Goal: Task Accomplishment & Management: Manage account settings

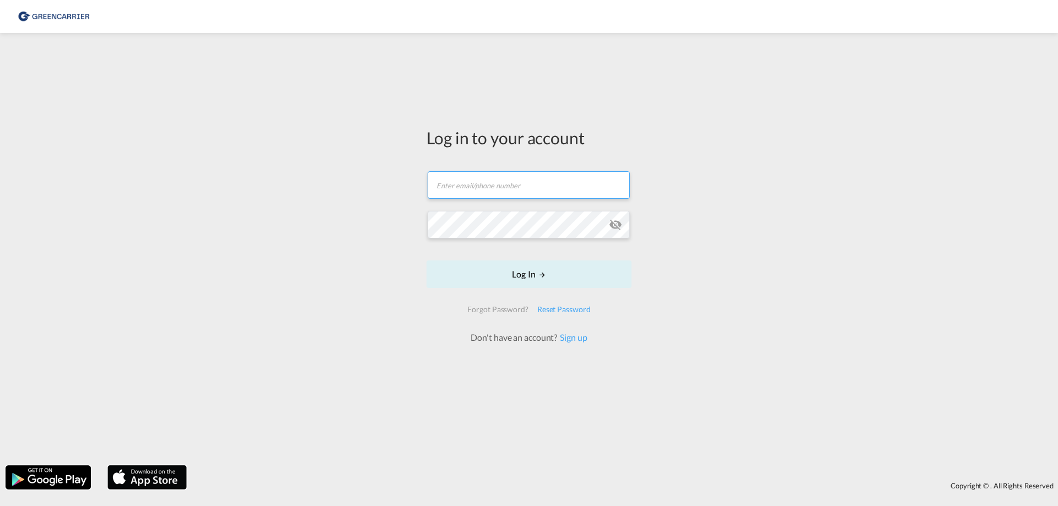
click at [489, 191] on input "text" at bounding box center [528, 185] width 202 height 28
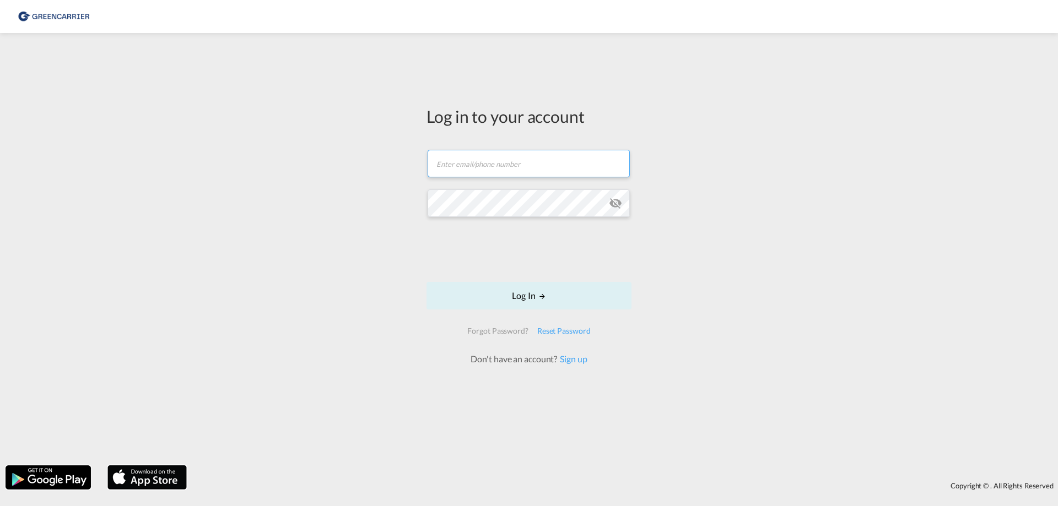
type input "[EMAIL_ADDRESS][DOMAIN_NAME]"
click at [582, 330] on div "Reset Password" at bounding box center [564, 331] width 62 height 20
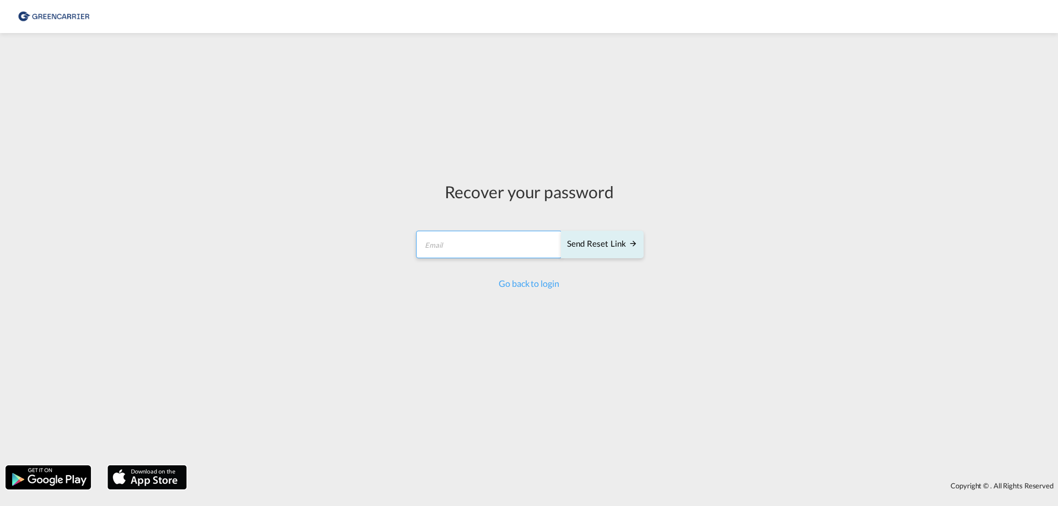
click at [479, 256] on input "email" at bounding box center [489, 245] width 146 height 28
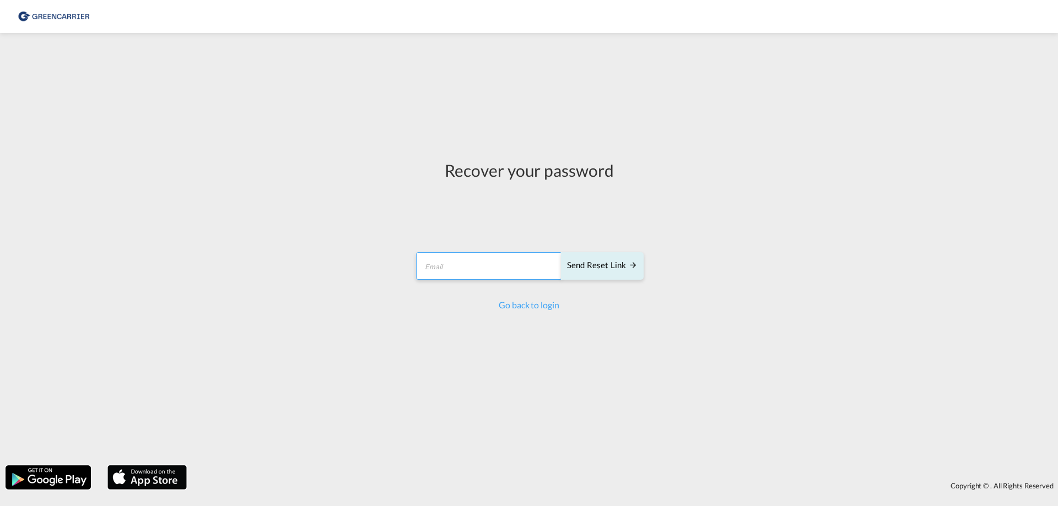
type input "[EMAIL_ADDRESS][DOMAIN_NAME]"
click at [604, 267] on div "Send reset link" at bounding box center [602, 265] width 71 height 13
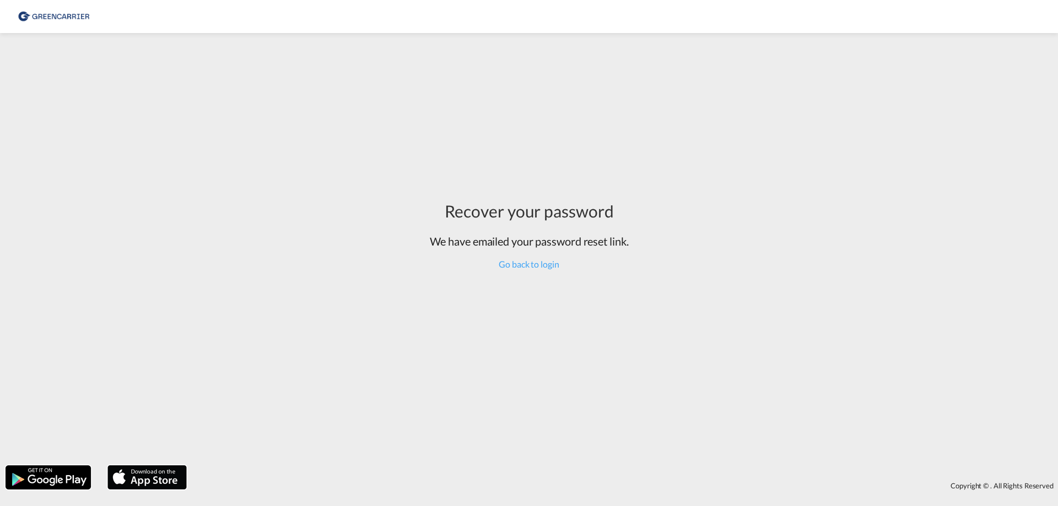
click at [514, 269] on div "Go back to login" at bounding box center [529, 264] width 199 height 12
click at [519, 265] on link "Go back to login" at bounding box center [528, 264] width 60 height 10
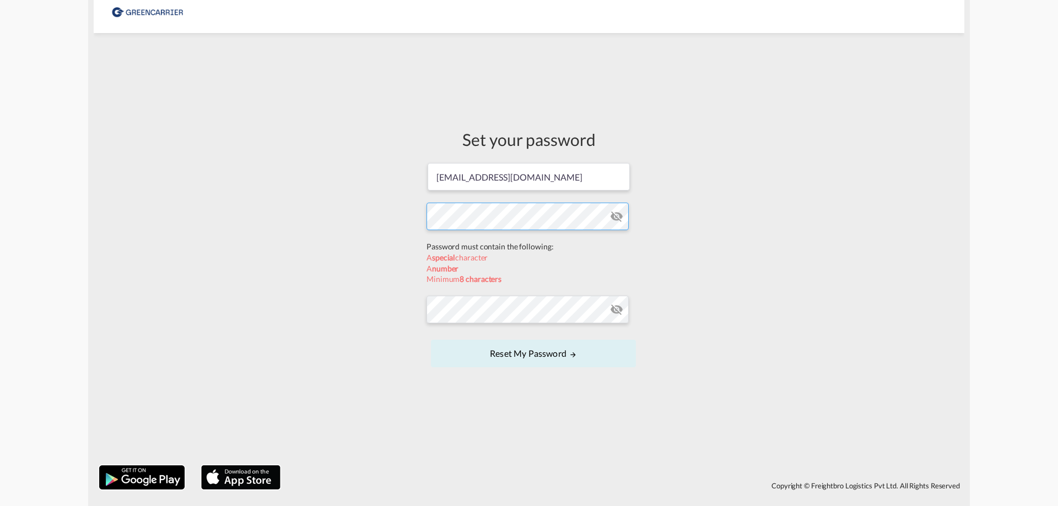
click at [447, 247] on form "[EMAIL_ADDRESS][DOMAIN_NAME] Password must contain the following: A special cha…" at bounding box center [528, 266] width 205 height 208
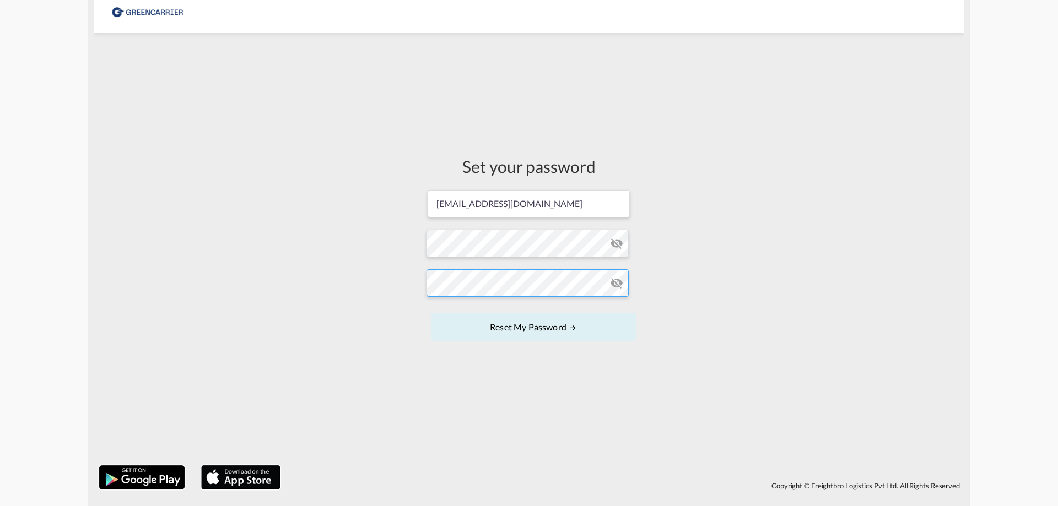
click at [441, 315] on form "[EMAIL_ADDRESS][DOMAIN_NAME] Password must contain the following: A special cha…" at bounding box center [528, 266] width 205 height 155
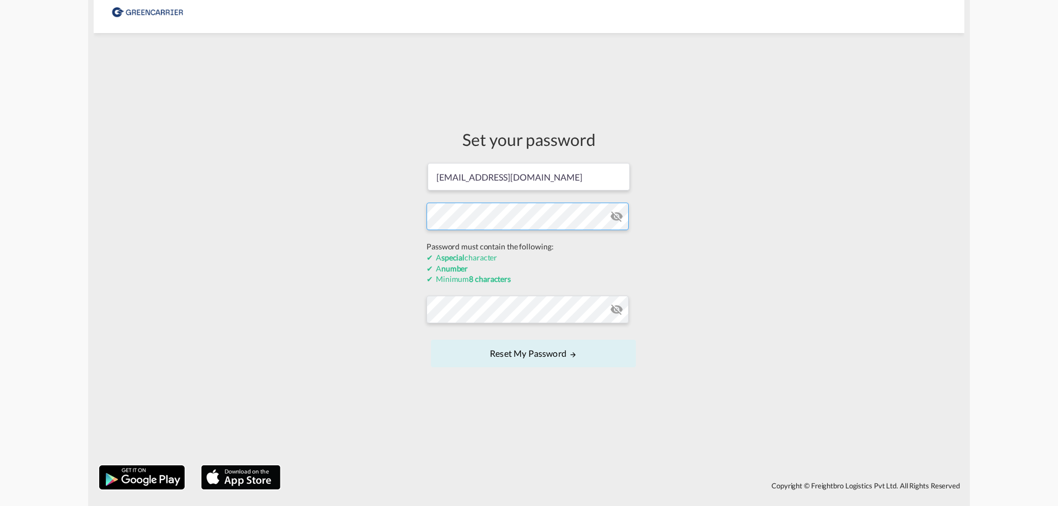
click at [382, 245] on div "Set your password [EMAIL_ADDRESS][DOMAIN_NAME] Password must contain the follow…" at bounding box center [529, 249] width 870 height 421
click at [462, 307] on form "[EMAIL_ADDRESS][DOMAIN_NAME] Password must contain the following: A special cha…" at bounding box center [528, 266] width 205 height 208
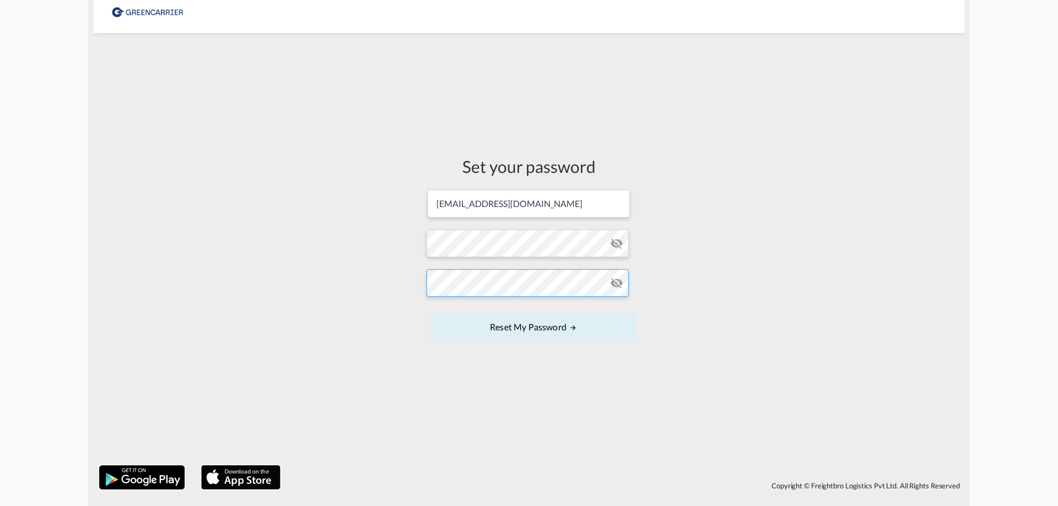
click at [406, 281] on div "Set your password [EMAIL_ADDRESS][DOMAIN_NAME] Password must contain the follow…" at bounding box center [529, 249] width 870 height 421
click at [536, 327] on button "Reset my password" at bounding box center [533, 327] width 205 height 28
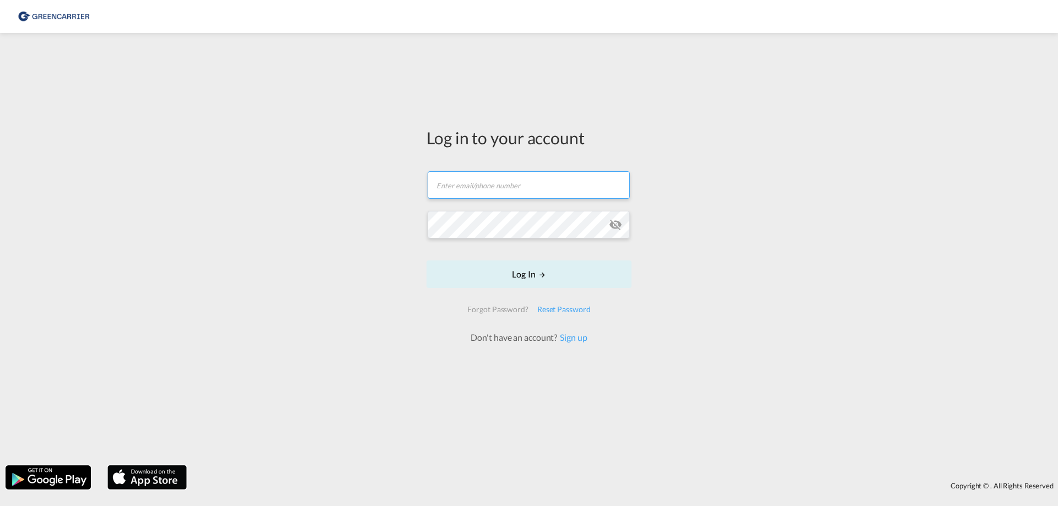
type input "[EMAIL_ADDRESS][DOMAIN_NAME]"
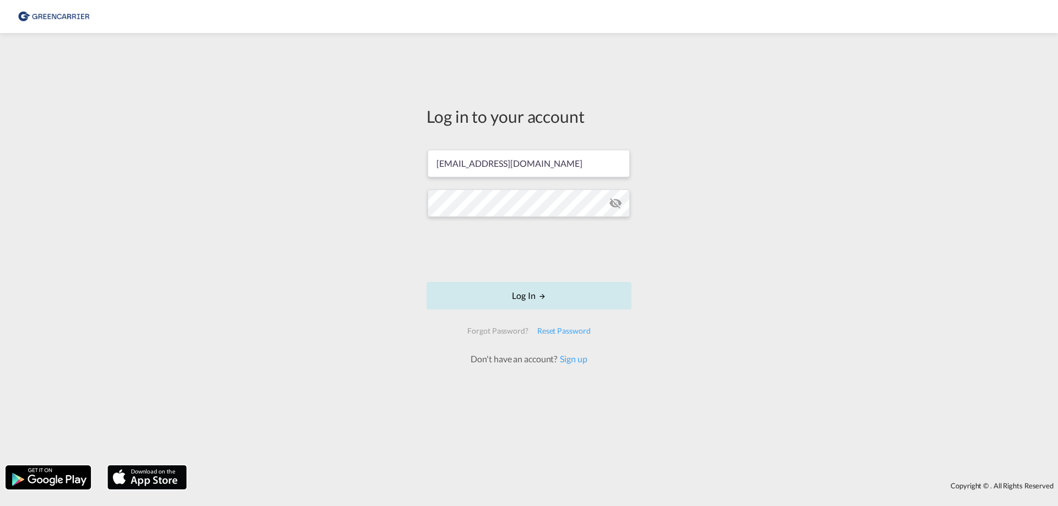
click at [524, 292] on button "Log In" at bounding box center [528, 296] width 205 height 28
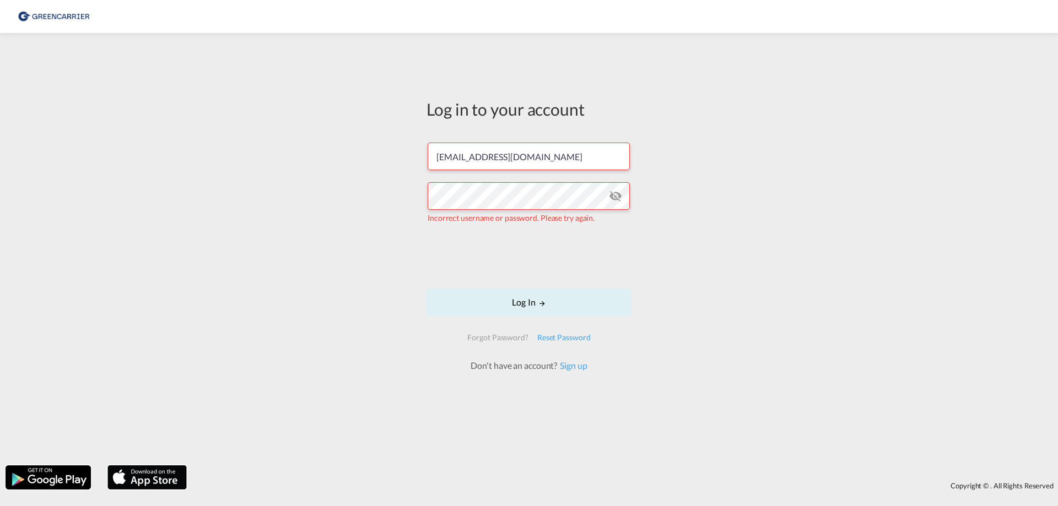
click at [617, 197] on md-icon "icon-eye-off" at bounding box center [615, 195] width 13 height 13
click at [532, 302] on button "Log In" at bounding box center [528, 303] width 205 height 28
click at [575, 368] on link "Sign up" at bounding box center [572, 365] width 30 height 10
